Goal: Task Accomplishment & Management: Complete application form

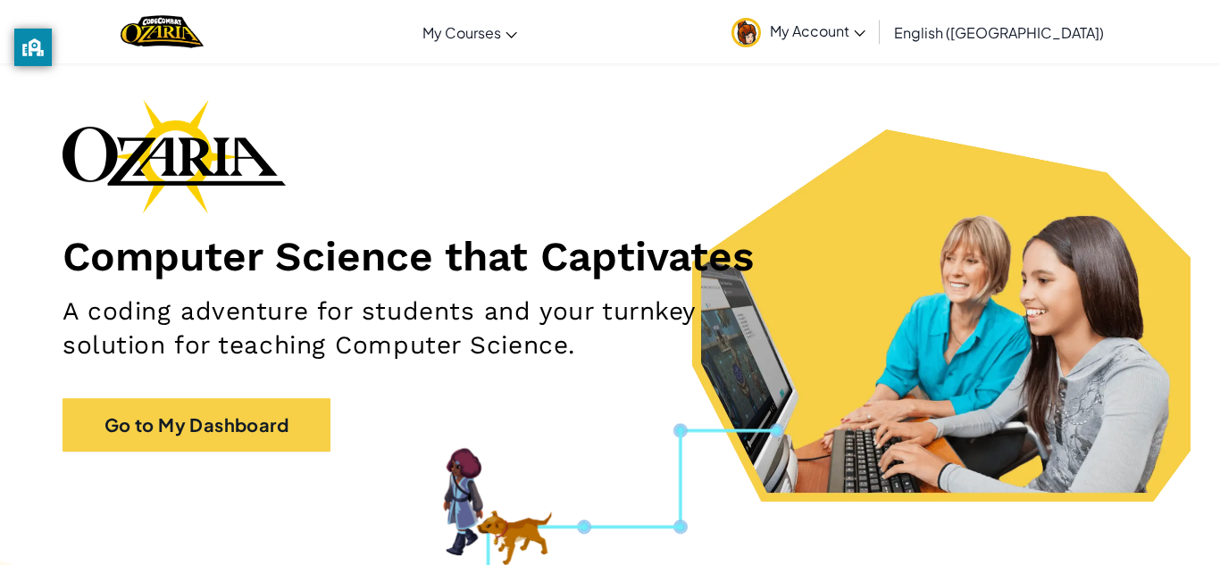
scroll to position [55, 0]
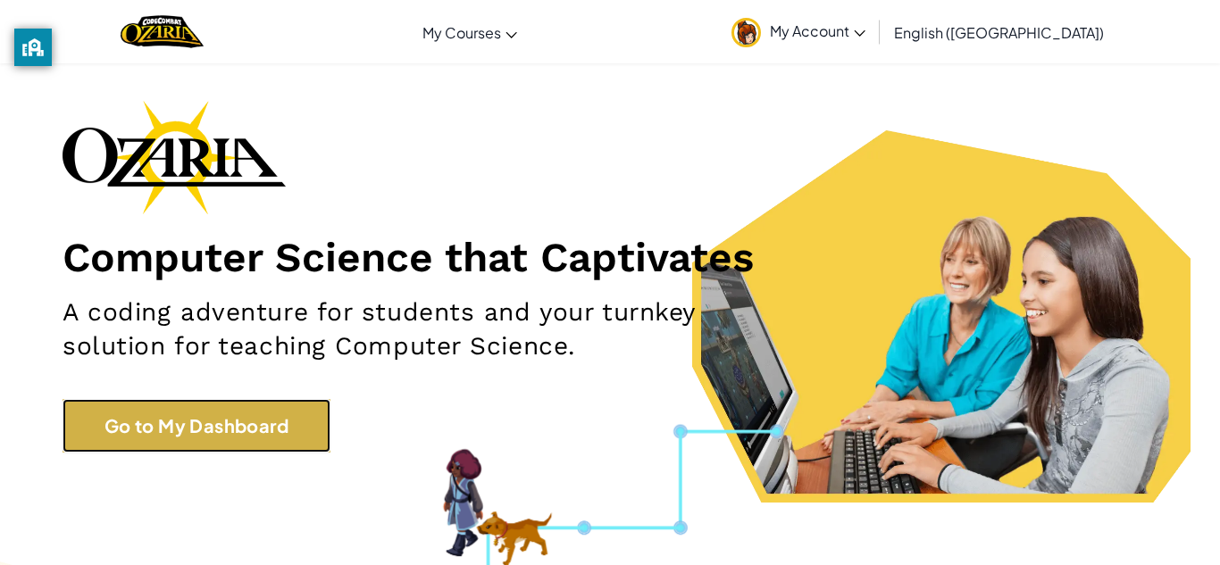
click at [238, 414] on link "Go to My Dashboard" at bounding box center [197, 426] width 268 height 54
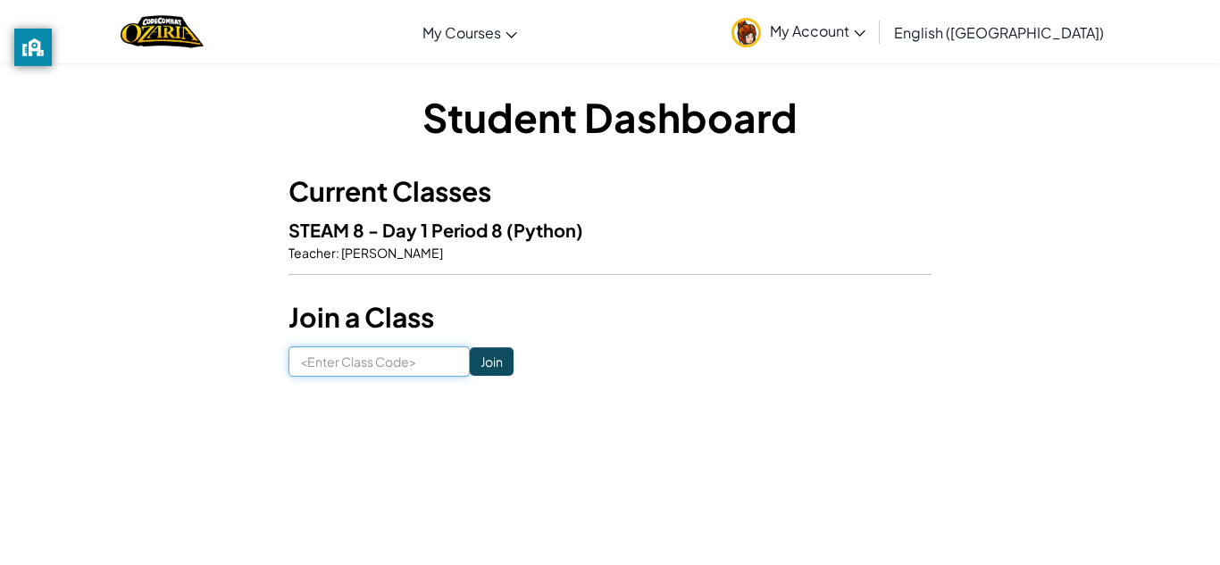
click at [448, 371] on input at bounding box center [378, 361] width 181 height 30
paste input "NetOldRight"
type input "NetOldRight"
click at [485, 353] on input "Join" at bounding box center [492, 361] width 44 height 29
click at [316, 363] on input at bounding box center [378, 361] width 181 height 30
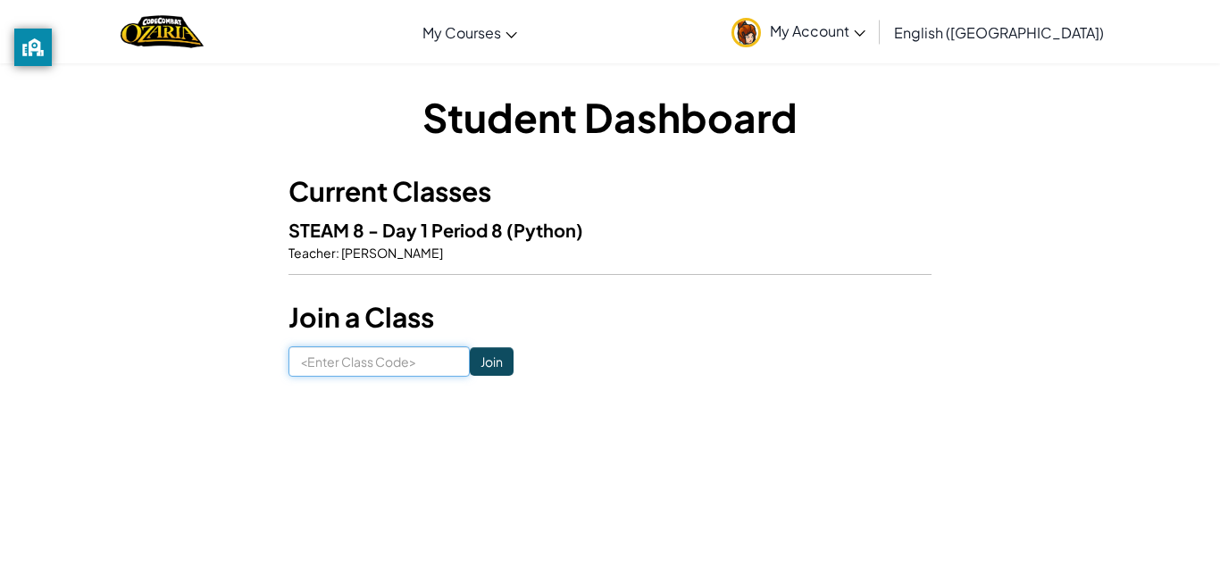
paste input "NetOldRight"
click at [303, 364] on input "NetOldRight" at bounding box center [378, 361] width 181 height 30
type input "NetOldRight"
click at [500, 362] on input "Join" at bounding box center [492, 361] width 44 height 29
click at [697, 326] on h3 "Join a Class" at bounding box center [609, 317] width 643 height 40
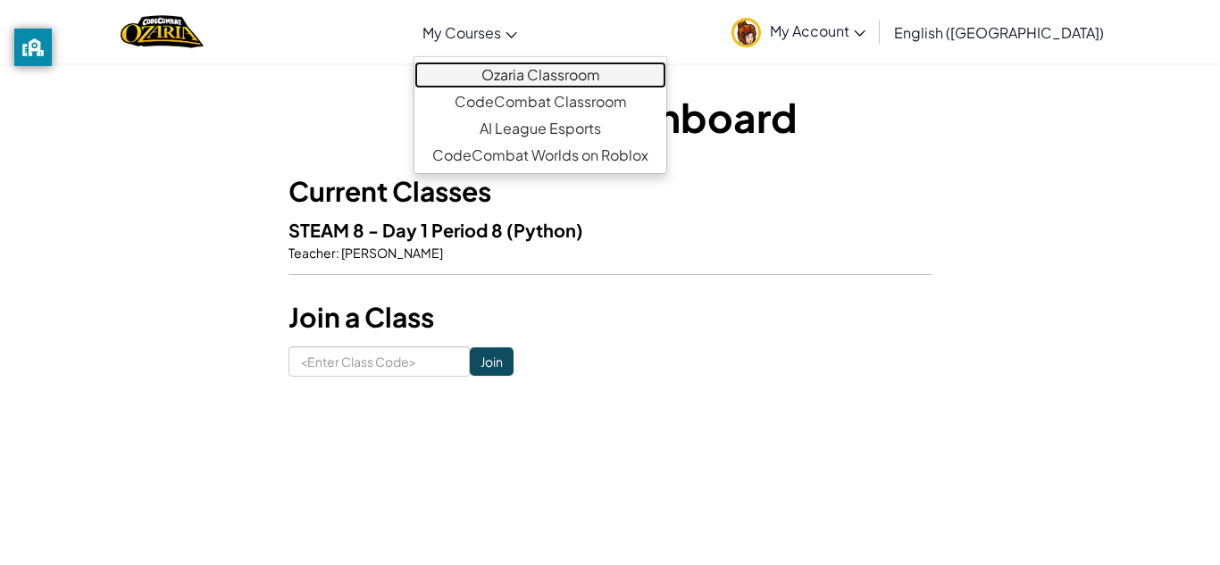
click at [580, 66] on link "Ozaria Classroom" at bounding box center [540, 75] width 252 height 27
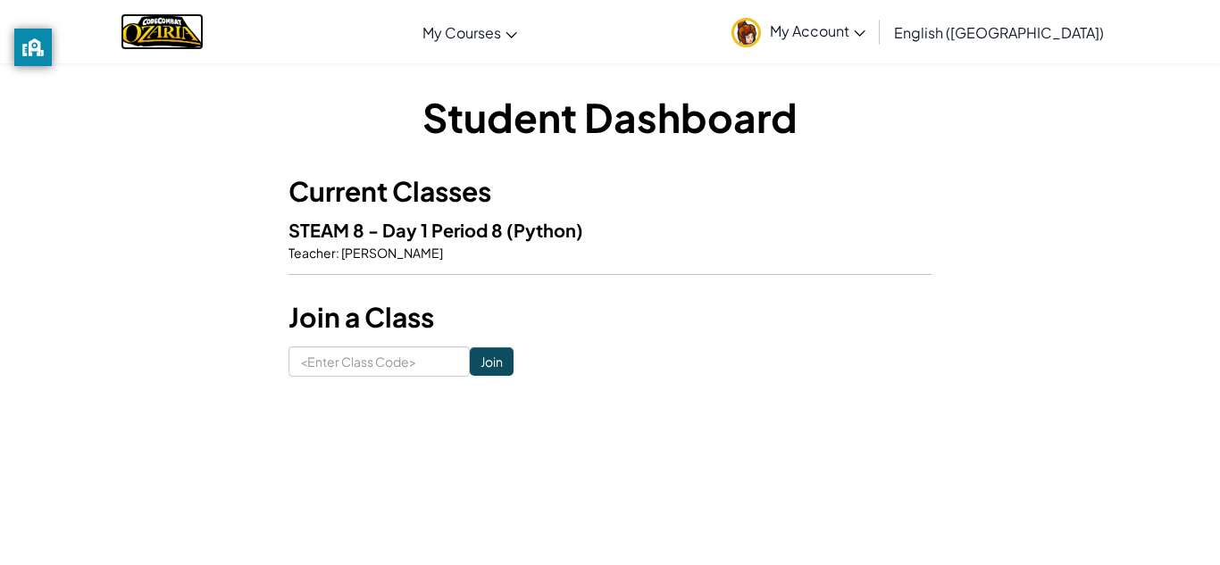
click at [204, 13] on img "Home" at bounding box center [162, 31] width 83 height 37
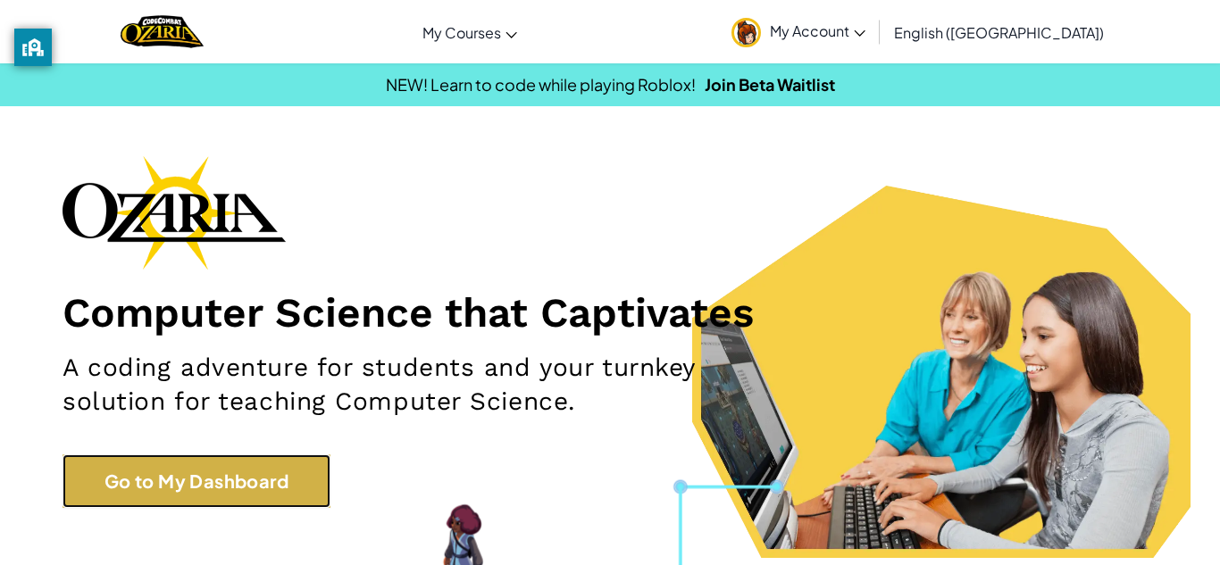
click at [230, 460] on link "Go to My Dashboard" at bounding box center [197, 482] width 268 height 54
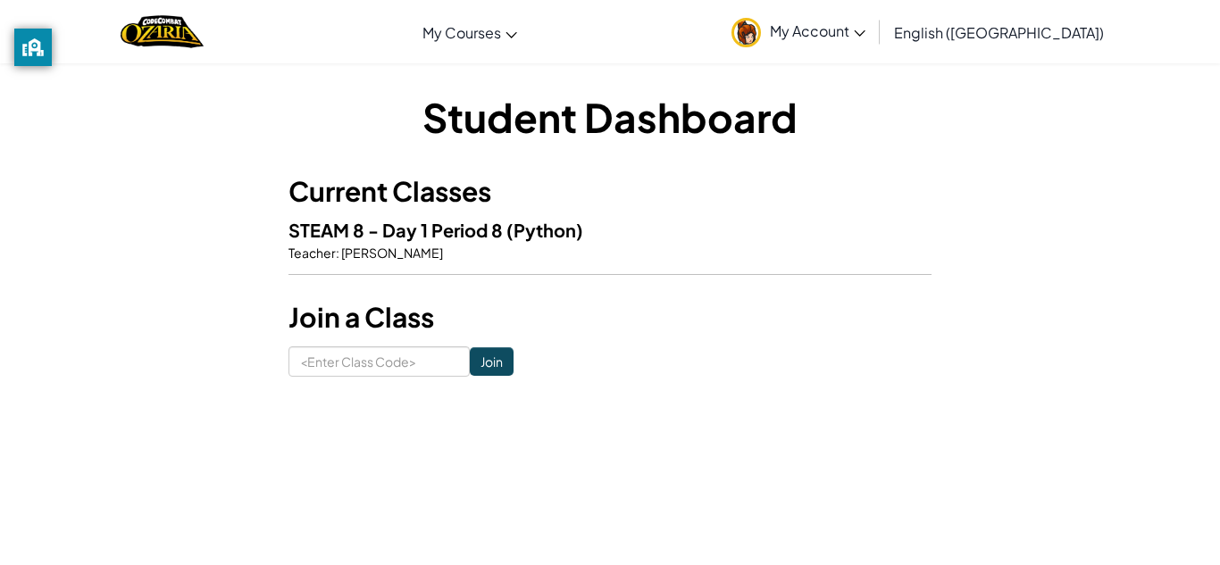
click at [416, 247] on span "[PERSON_NAME]" at bounding box center [391, 253] width 104 height 16
click at [397, 353] on input at bounding box center [378, 361] width 181 height 30
paste input "NetOldRight"
type input "NetOldRight"
click at [487, 361] on input "Join" at bounding box center [492, 361] width 44 height 29
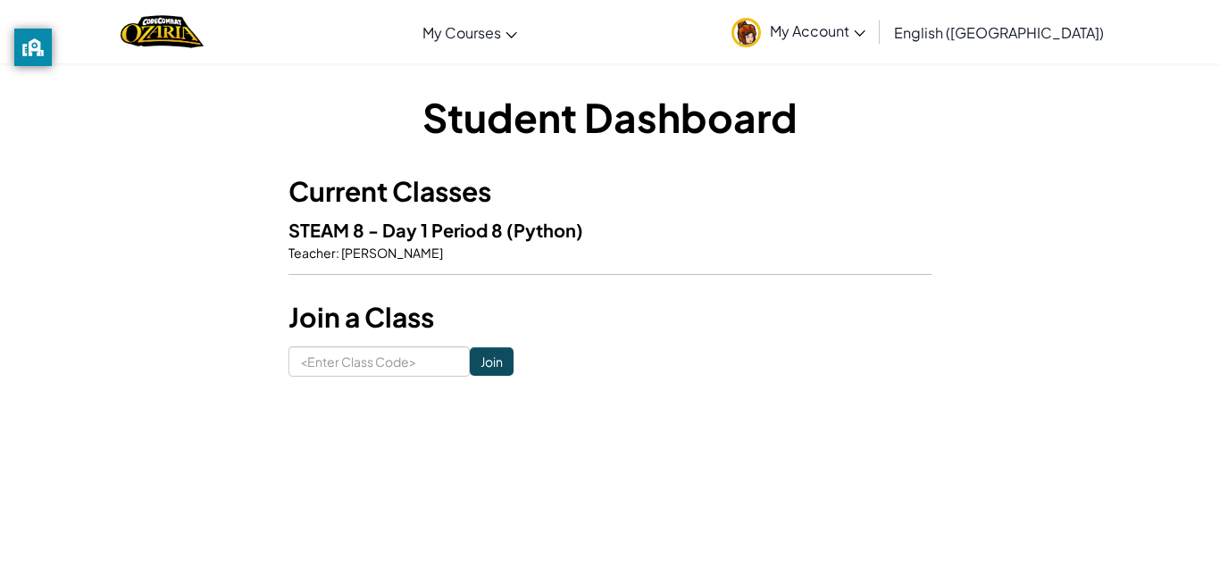
click at [667, 218] on h5 "STEAM 8 - Day 1 Period 8 (Python)" at bounding box center [609, 230] width 643 height 28
click at [655, 232] on h5 "STEAM 8 - Day 1 Period 8 (Python)" at bounding box center [609, 230] width 643 height 28
click at [553, 236] on span "(Python)" at bounding box center [544, 230] width 77 height 22
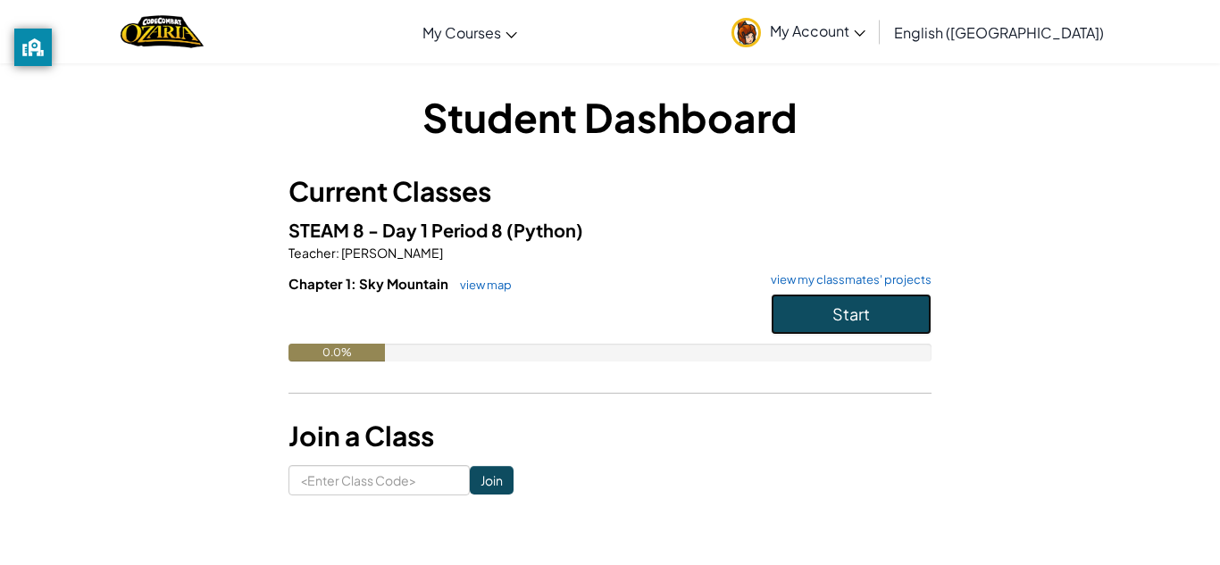
click at [872, 305] on button "Start" at bounding box center [851, 314] width 161 height 41
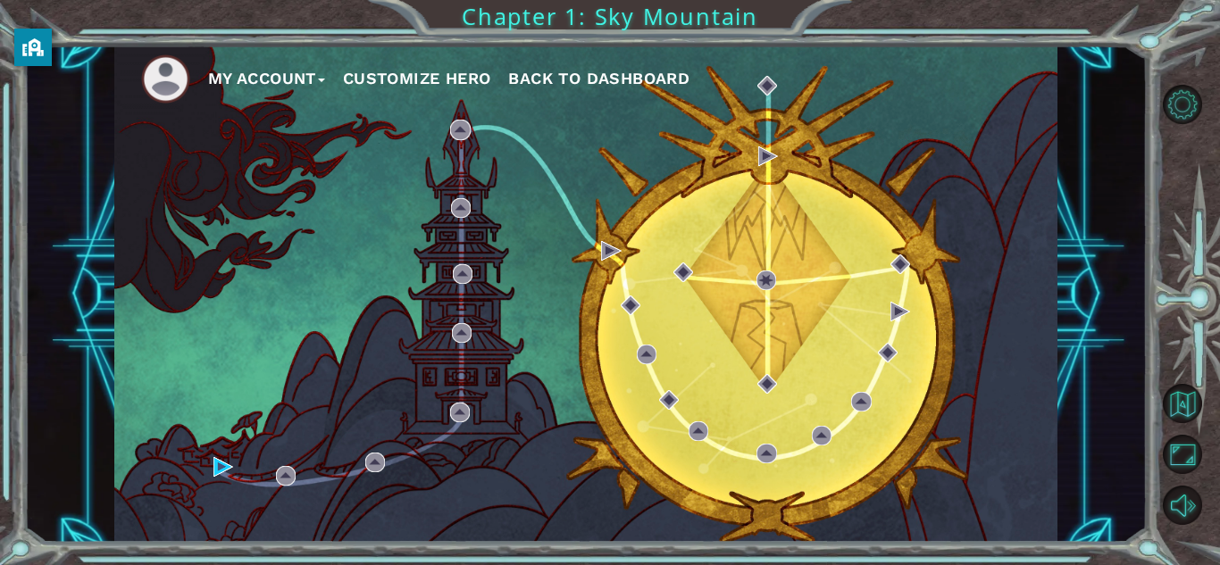
click at [438, 88] on button "Customize Hero" at bounding box center [417, 78] width 148 height 27
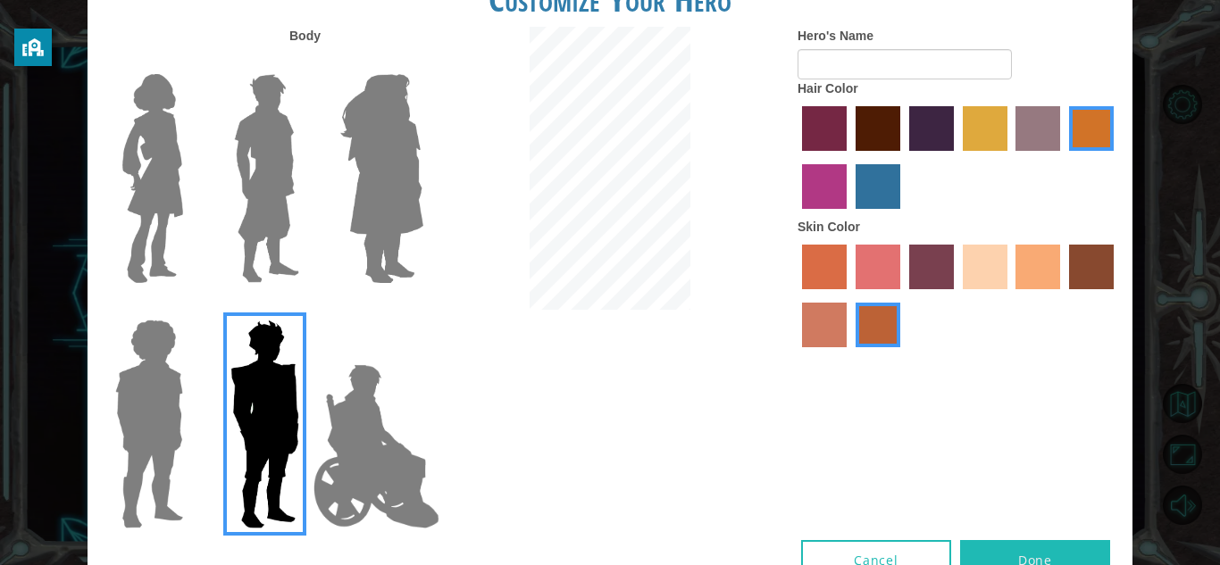
click at [129, 201] on img at bounding box center [152, 178] width 75 height 223
click at [190, 63] on input "Hero Connie" at bounding box center [190, 63] width 0 height 0
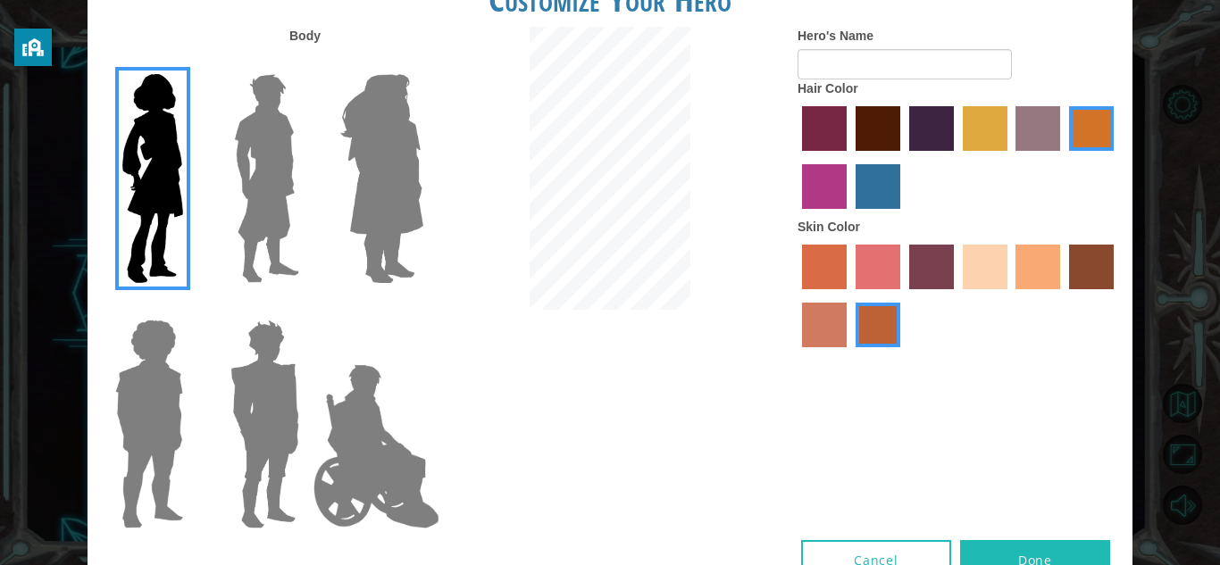
click at [835, 191] on label "medium red violet hair color" at bounding box center [824, 186] width 45 height 45
click at [1116, 157] on input "medium red violet hair color" at bounding box center [1116, 157] width 0 height 0
click at [882, 145] on label "maroon hair color" at bounding box center [877, 128] width 45 height 45
click at [849, 157] on input "maroon hair color" at bounding box center [849, 157] width 0 height 0
click at [940, 136] on label "hot purple hair color" at bounding box center [931, 128] width 45 height 45
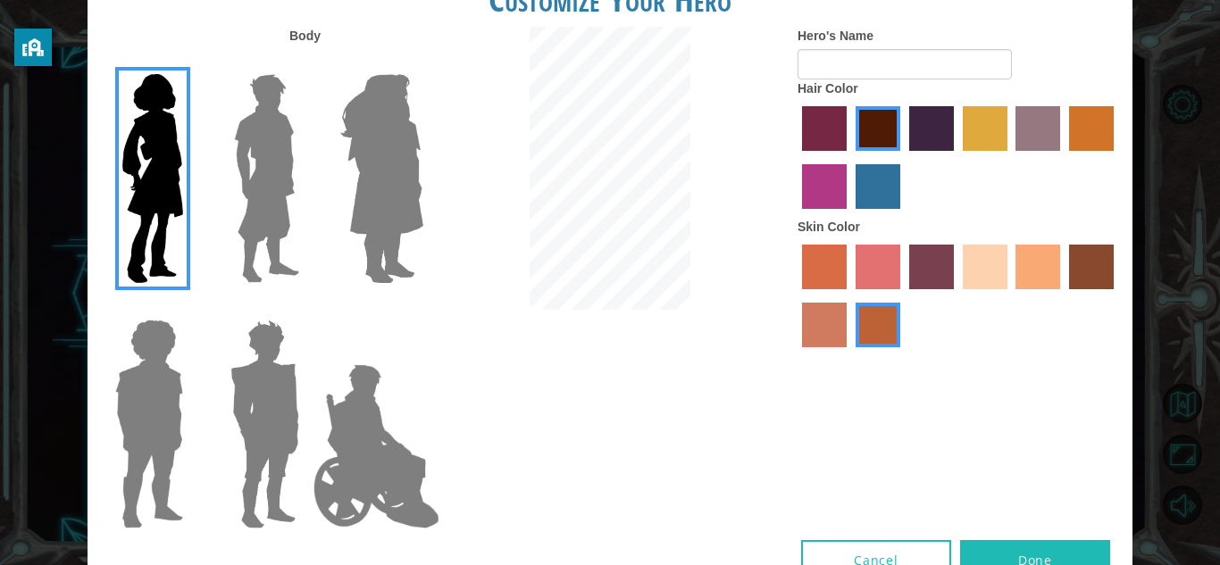
click at [903, 157] on input "hot purple hair color" at bounding box center [903, 157] width 0 height 0
click at [868, 146] on label "maroon hair color" at bounding box center [877, 128] width 45 height 45
click at [849, 157] on input "maroon hair color" at bounding box center [849, 157] width 0 height 0
click at [1019, 541] on button "Done" at bounding box center [1035, 560] width 150 height 40
type input "N"
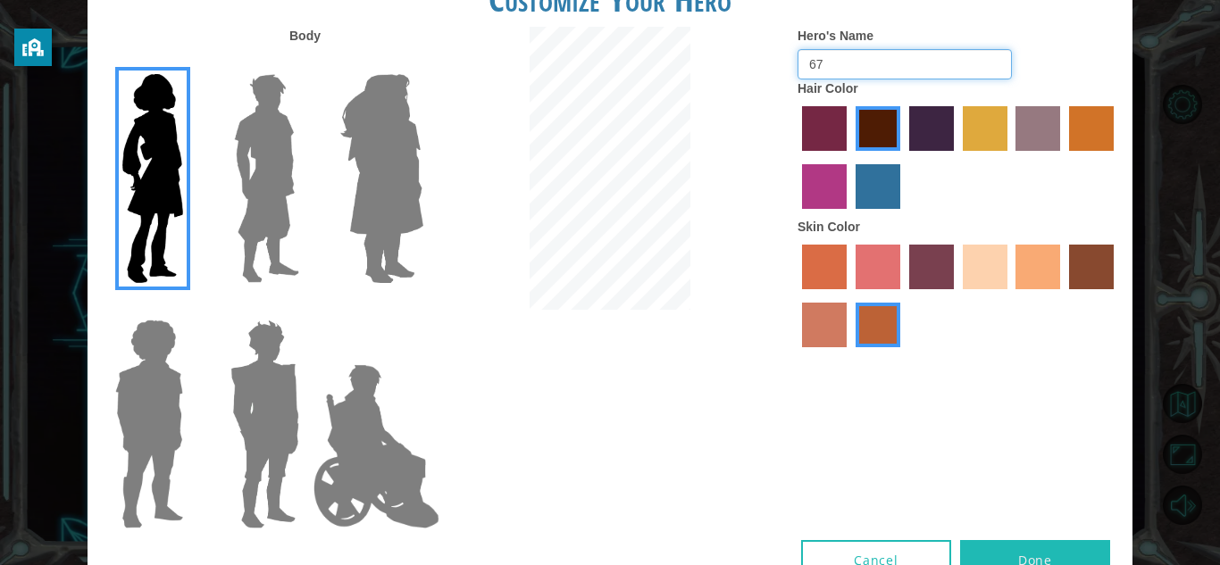
type input "6"
type input "N"
type input "nylaaa"
click at [1081, 547] on button "Done" at bounding box center [1035, 560] width 150 height 40
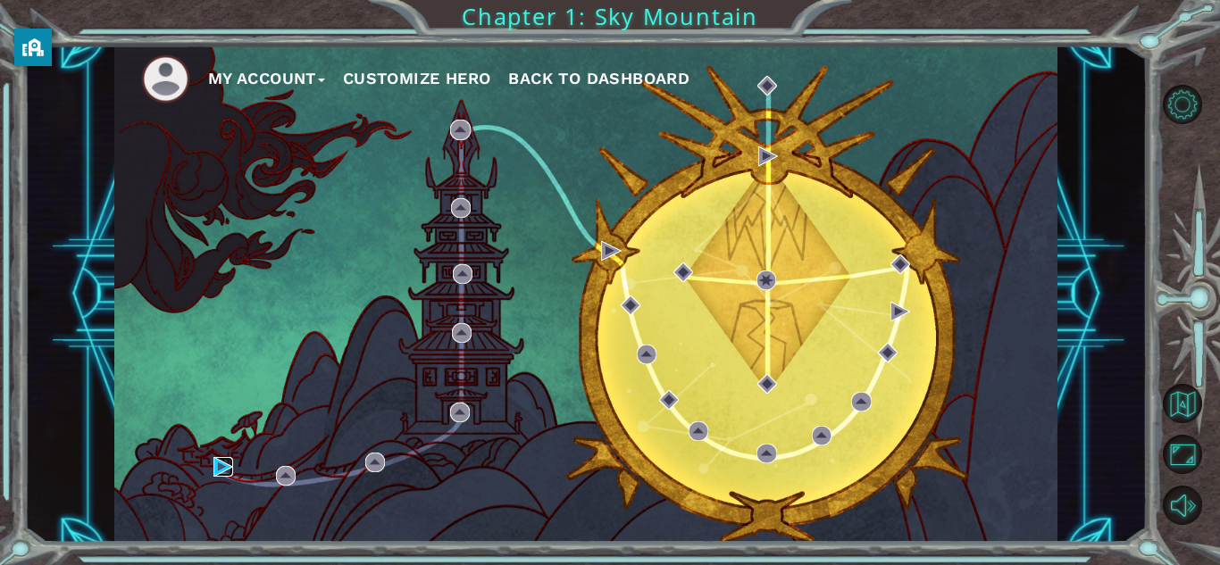
click at [223, 476] on img at bounding box center [223, 467] width 20 height 20
